Goal: Transaction & Acquisition: Purchase product/service

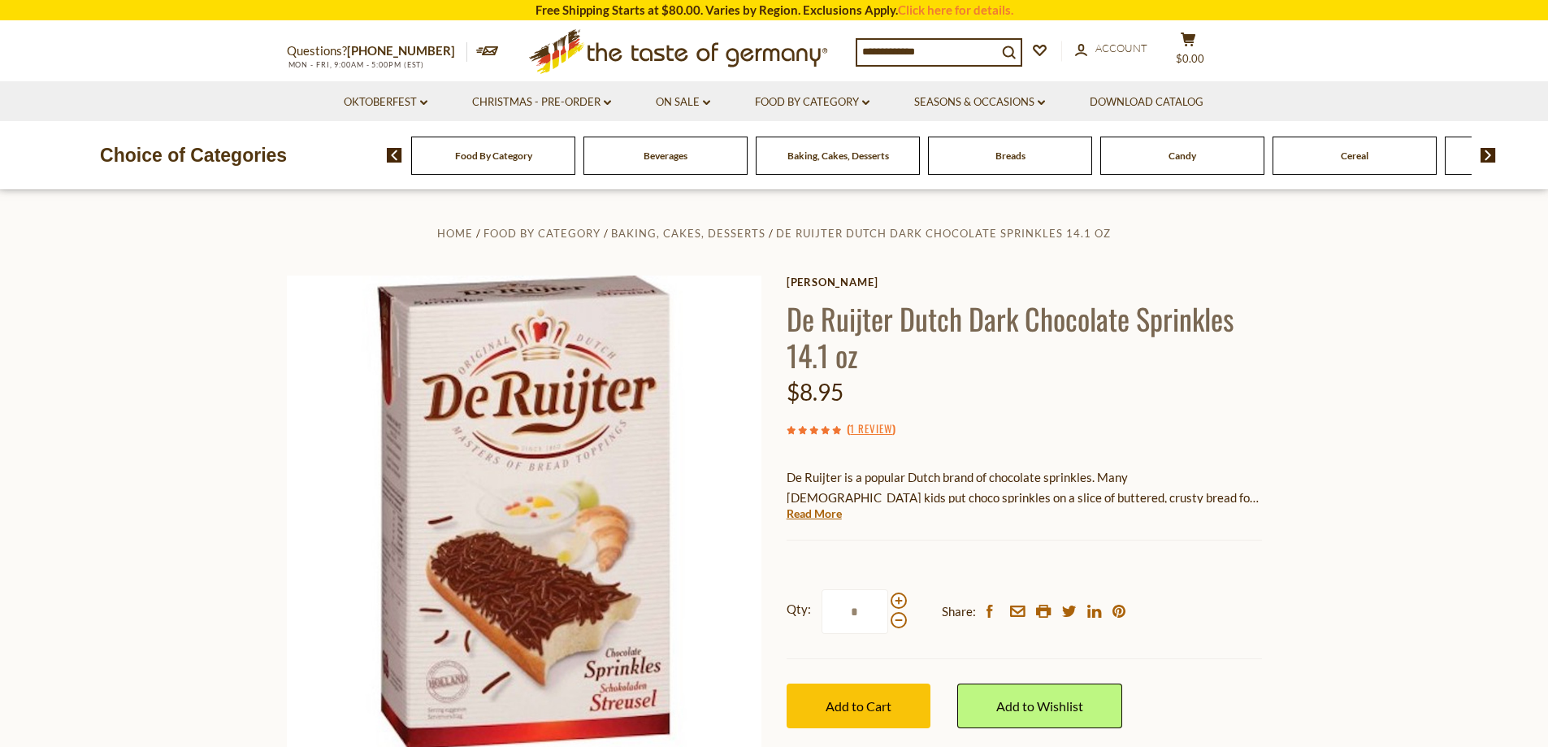
click at [1492, 154] on img at bounding box center [1488, 155] width 15 height 15
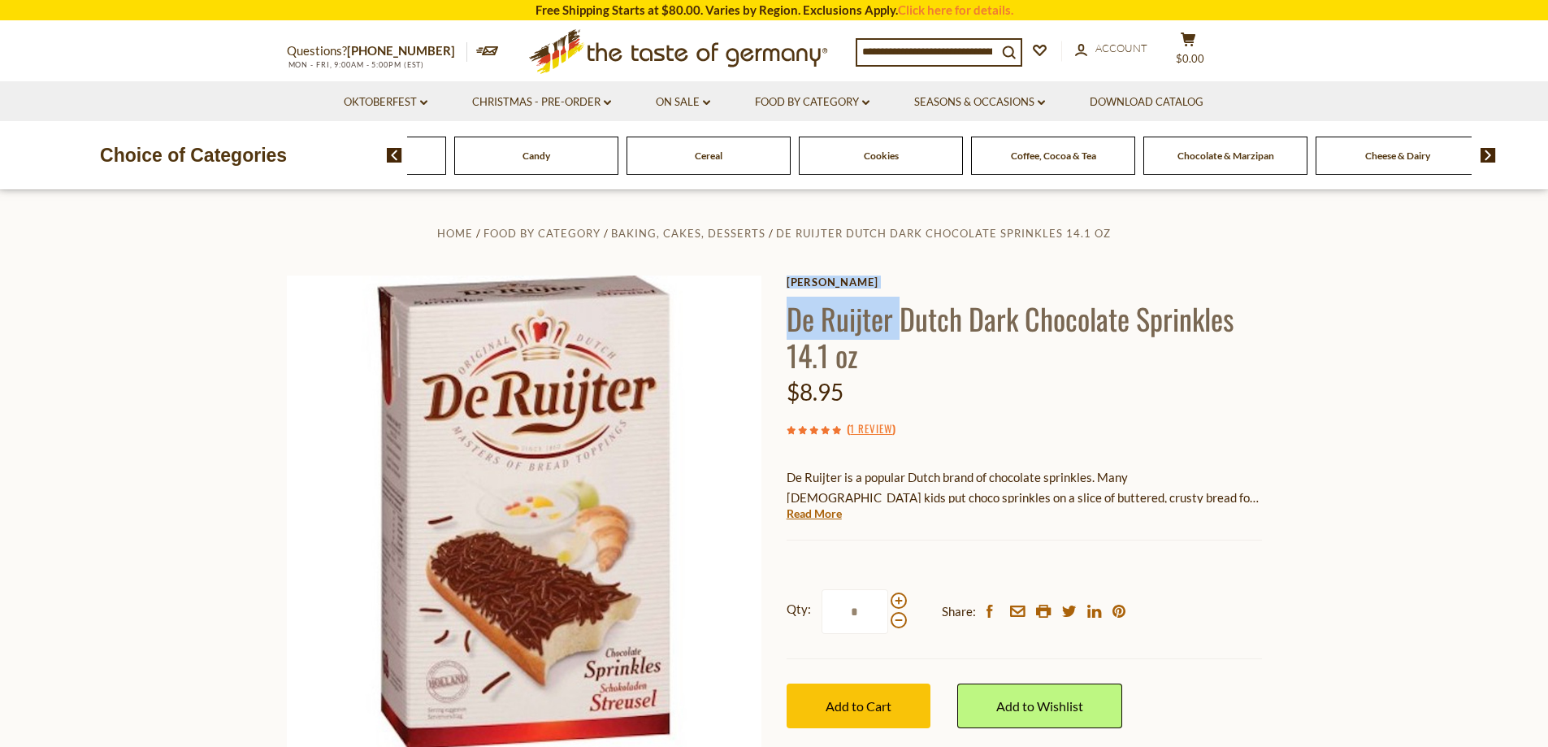
drag, startPoint x: 897, startPoint y: 324, endPoint x: 782, endPoint y: 323, distance: 115.4
click at [782, 323] on div "Home Food By Category Baking, Cakes, Desserts De Ruijter Dutch Dark Chocolate S…" at bounding box center [775, 535] width 1000 height 625
click at [804, 315] on h1 "De Ruijter Dutch Dark Chocolate Sprinkles 14.1 oz" at bounding box center [1025, 336] width 476 height 73
drag, startPoint x: 889, startPoint y: 318, endPoint x: 788, endPoint y: 321, distance: 100.8
click at [788, 321] on h1 "De Ruijter Dutch Dark Chocolate Sprinkles 14.1 oz" at bounding box center [1025, 336] width 476 height 73
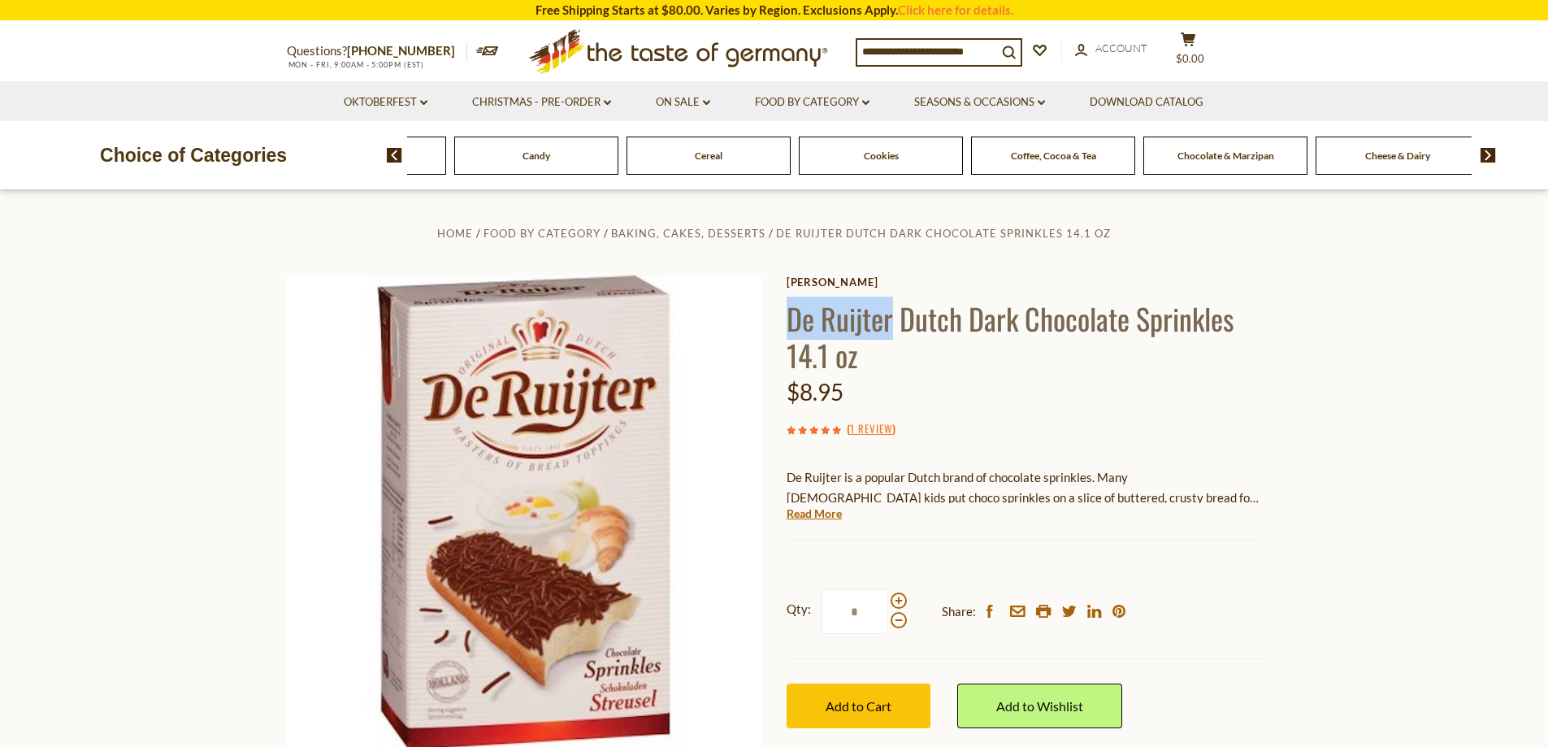
copy h1 "[PERSON_NAME]"
